Goal: Information Seeking & Learning: Learn about a topic

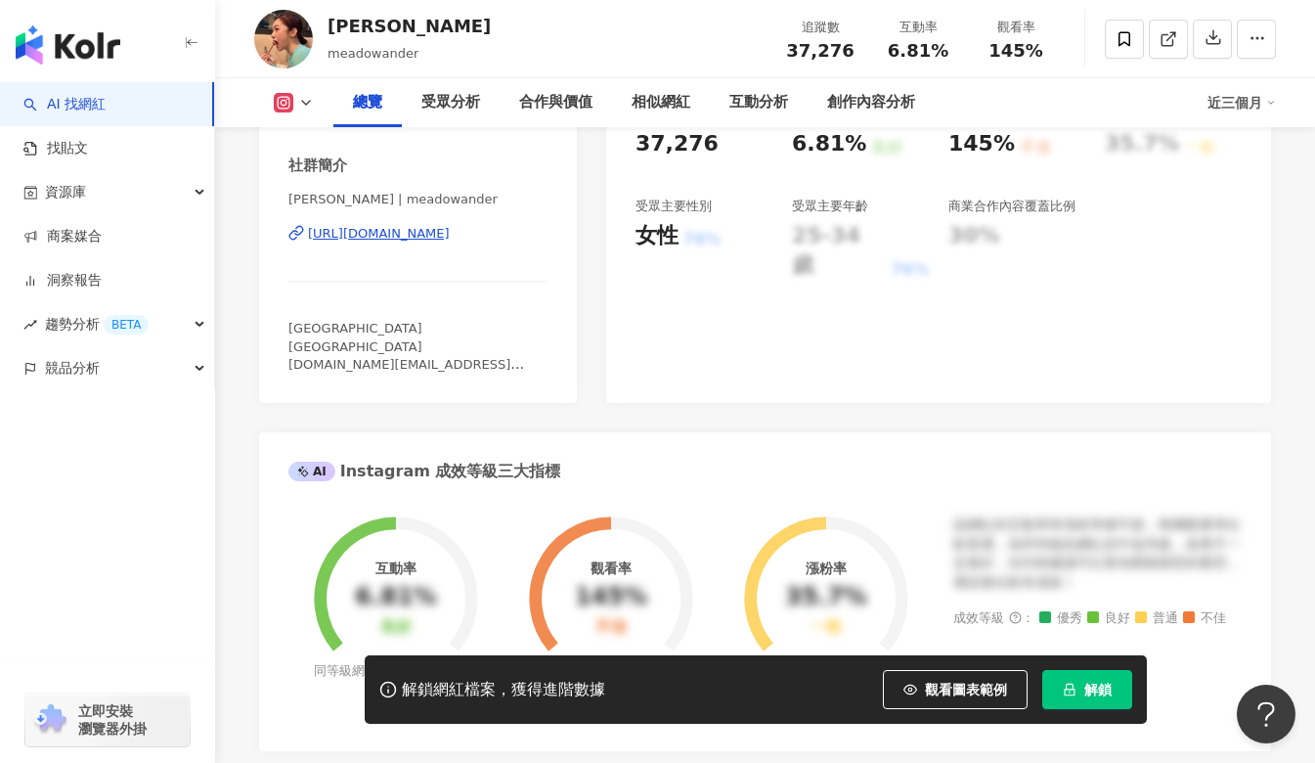
drag, startPoint x: 0, startPoint y: 0, endPoint x: 101, endPoint y: 103, distance: 143.8
click at [101, 103] on link "AI 找網紅" at bounding box center [64, 105] width 82 height 20
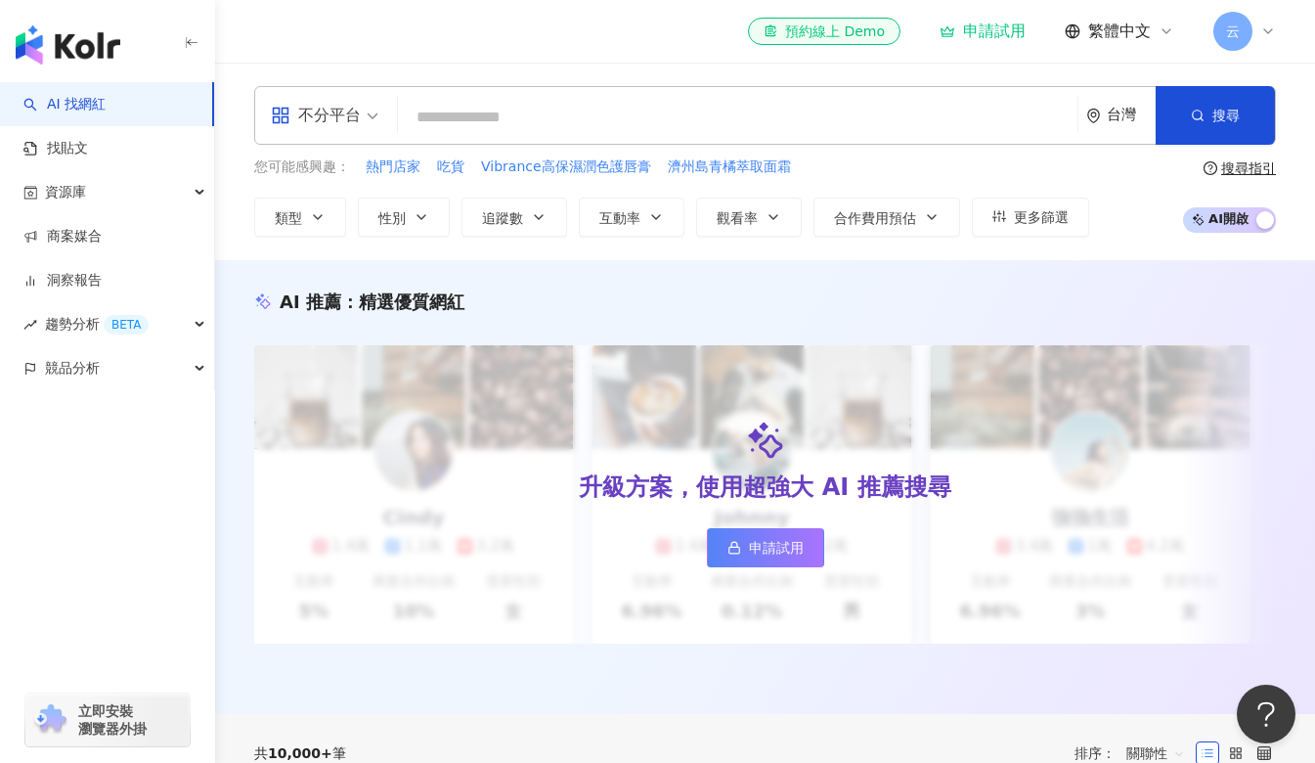
click at [550, 114] on input "search" at bounding box center [738, 117] width 664 height 37
type input "**********"
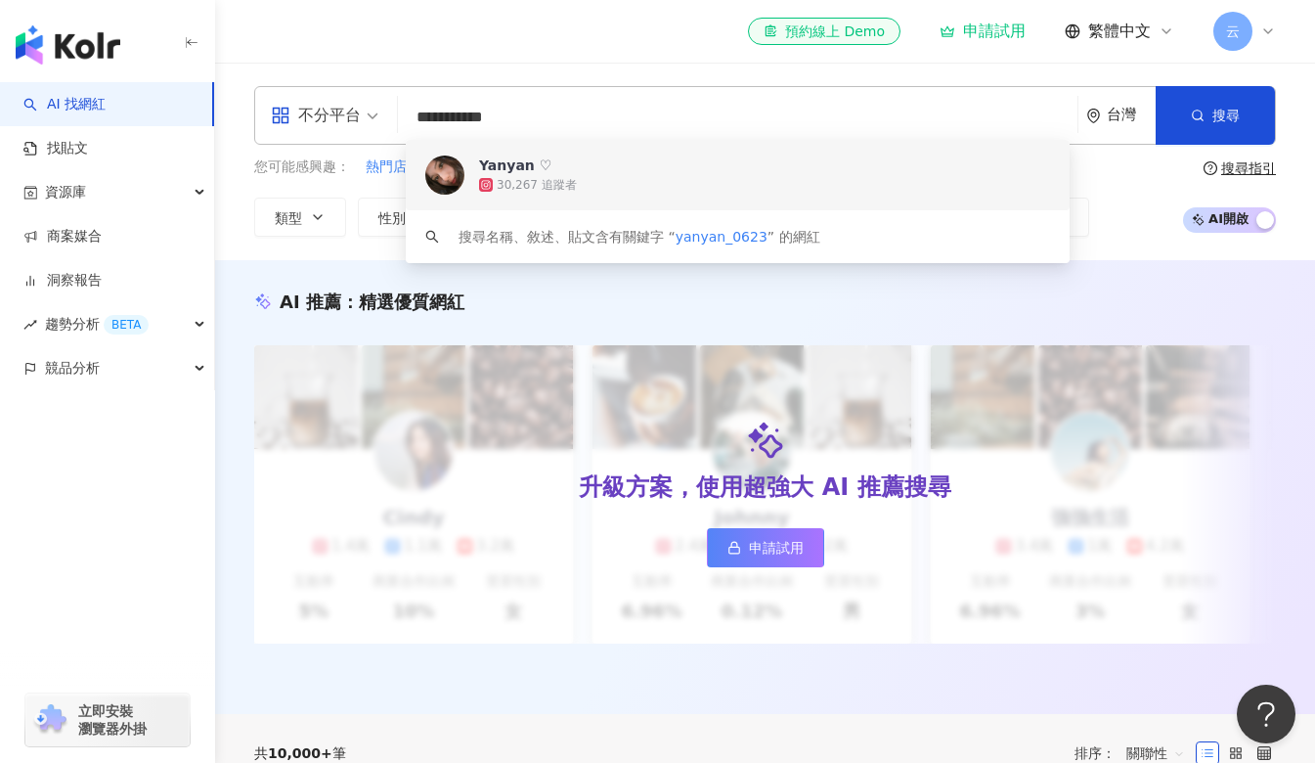
click at [534, 170] on div "Yanyan ♡" at bounding box center [515, 165] width 72 height 20
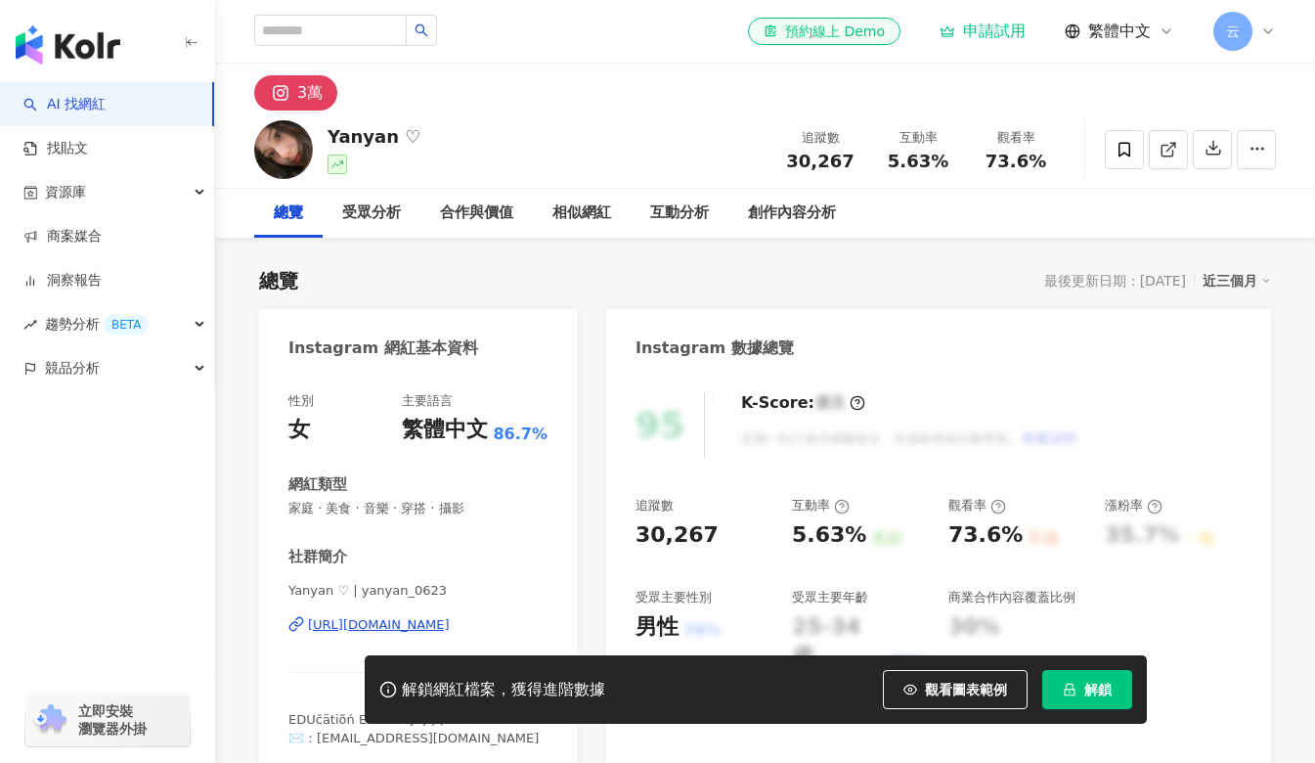
drag, startPoint x: 862, startPoint y: 162, endPoint x: 829, endPoint y: 149, distance: 35.9
click at [779, 163] on div "追蹤數 30,267" at bounding box center [820, 149] width 98 height 42
drag, startPoint x: 795, startPoint y: 536, endPoint x: 852, endPoint y: 539, distance: 57.8
click at [852, 539] on div "5.63%" at bounding box center [829, 535] width 74 height 30
copy div "5.63%"
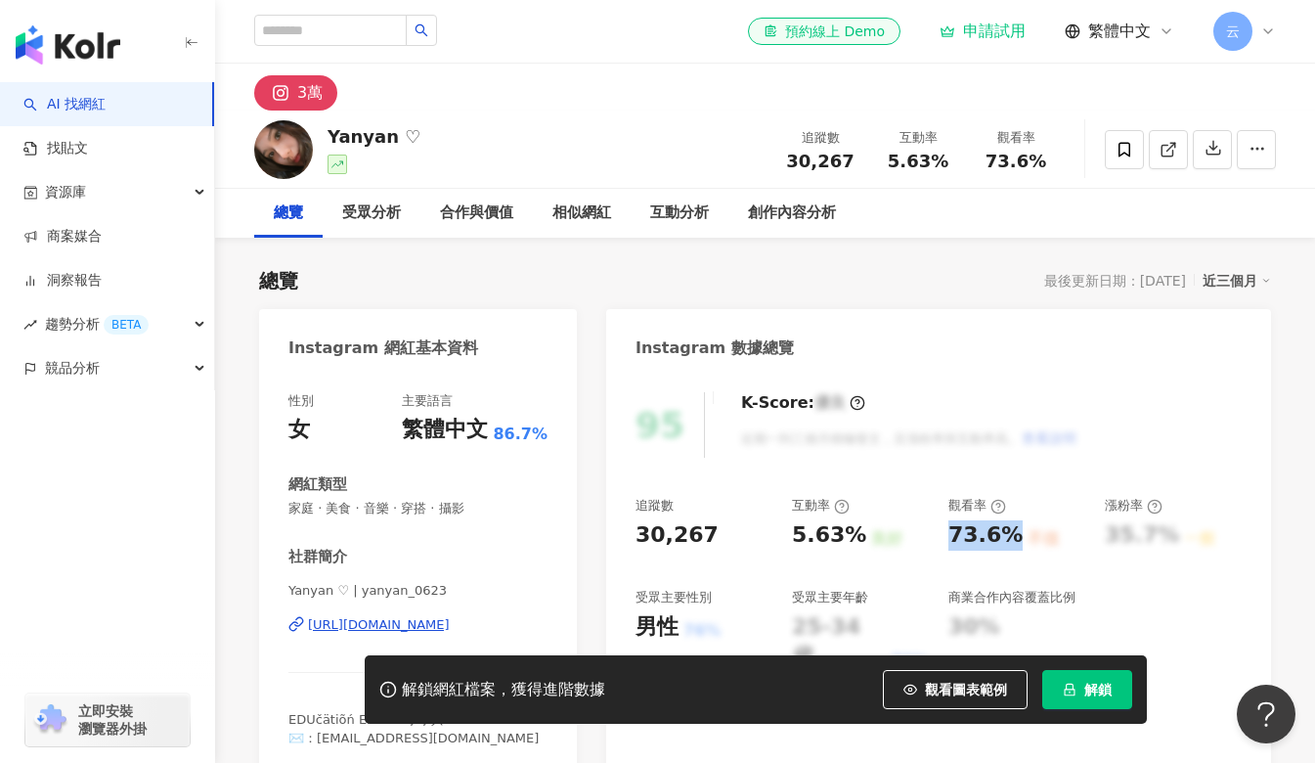
drag, startPoint x: 943, startPoint y: 539, endPoint x: 1008, endPoint y: 534, distance: 64.7
click at [1008, 534] on div "追蹤數 30,267 互動率 5.63% 良好 觀看率 73.6% 不佳 漲粉率 35.7% 一般 受眾主要性別 男性 76% 受眾主要年齡 25-34 歲 …" at bounding box center [938, 584] width 606 height 175
copy div "73.6%"
drag, startPoint x: 425, startPoint y: 511, endPoint x: 284, endPoint y: 509, distance: 141.8
click at [284, 509] on div "性別 女 主要語言 繁體中文 86.7% 網紅類型 家庭 · 美食 · 音樂 · 穿搭 · 攝影 社群簡介 Yanyan ♡ | yanyan_0623 ht…" at bounding box center [418, 574] width 318 height 404
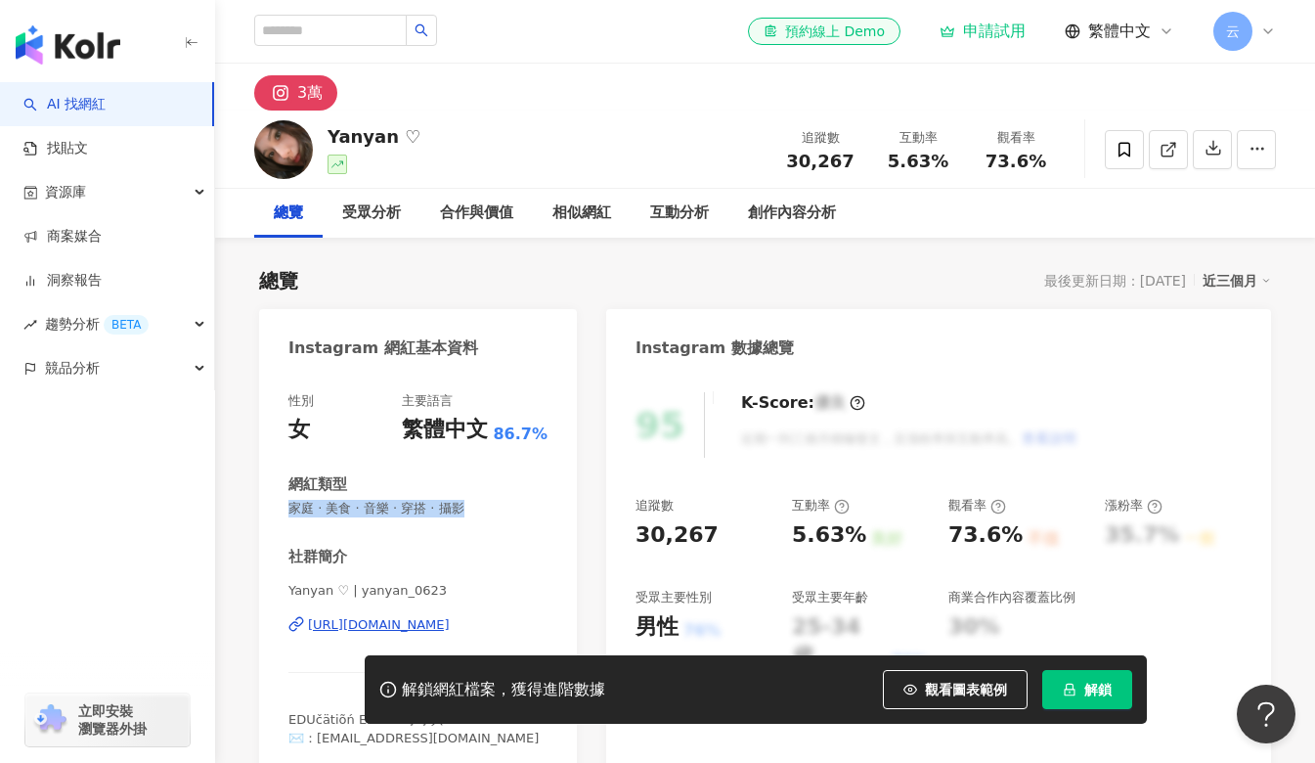
copy span "家庭 · 美食 · 音樂 · 穿搭 · 攝影"
